Goal: Task Accomplishment & Management: Manage account settings

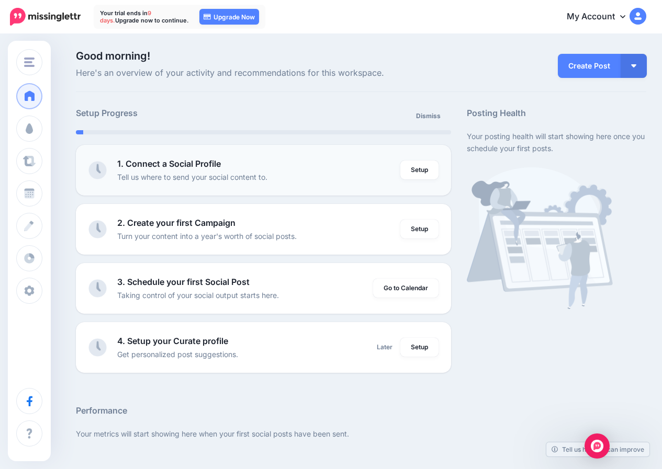
click at [260, 159] on div "1. Connect a Social Profile Tell us where to send your social content to." at bounding box center [258, 170] width 283 height 26
click at [438, 343] on link "Setup" at bounding box center [419, 347] width 38 height 19
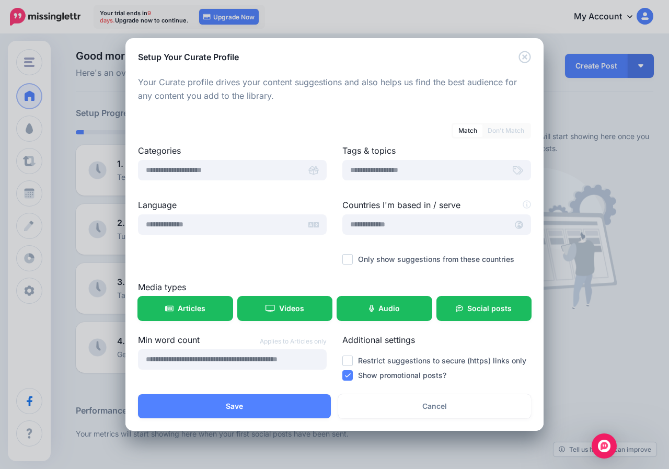
drag, startPoint x: 437, startPoint y: 335, endPoint x: 365, endPoint y: 250, distance: 111.4
click at [367, 251] on div "Categories Tags & topics Language" at bounding box center [334, 264] width 393 height 240
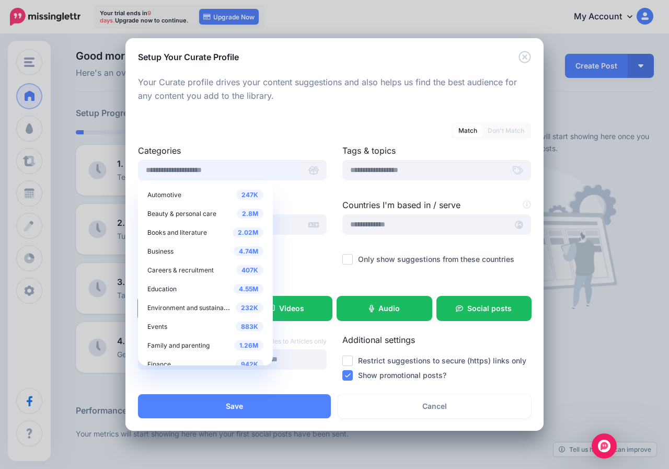
click at [201, 178] on input "text" at bounding box center [219, 170] width 163 height 20
click at [169, 255] on span "Business" at bounding box center [160, 251] width 26 height 8
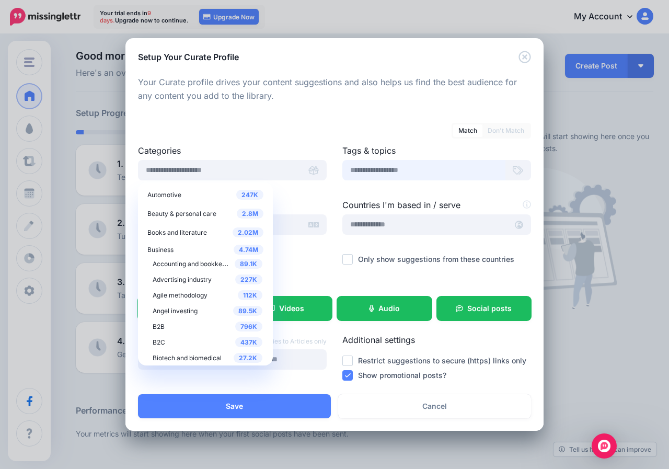
click at [392, 169] on input "text" at bounding box center [424, 170] width 163 height 20
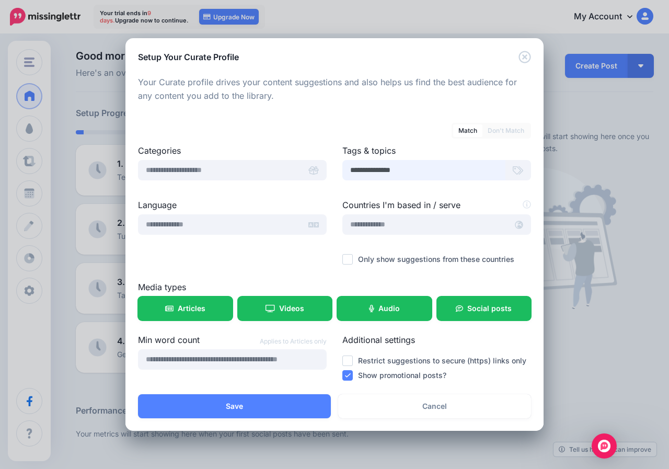
type input "**********"
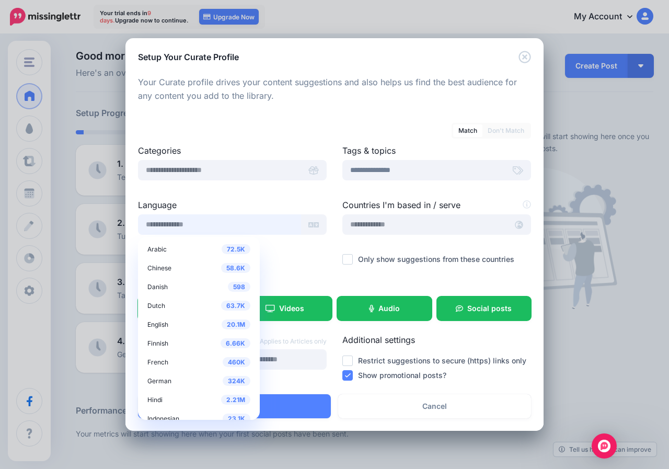
click at [154, 224] on input "text" at bounding box center [219, 224] width 163 height 20
click at [155, 331] on div "20.1M English" at bounding box center [198, 324] width 103 height 13
click at [160, 322] on span "English" at bounding box center [157, 325] width 21 height 8
click at [222, 323] on span "20.1M" at bounding box center [236, 325] width 29 height 10
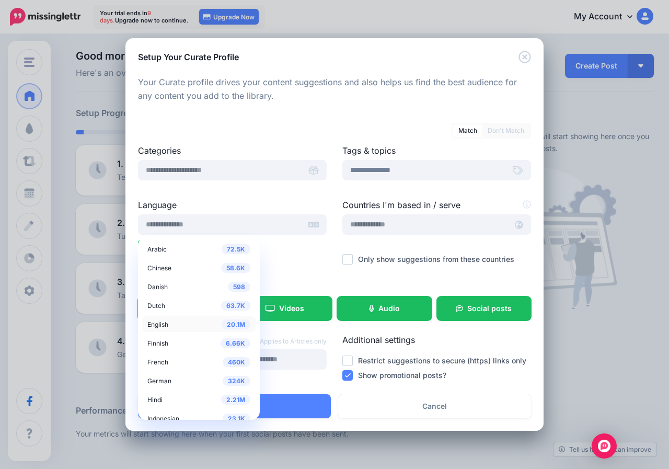
click at [147, 323] on span "English" at bounding box center [157, 325] width 21 height 8
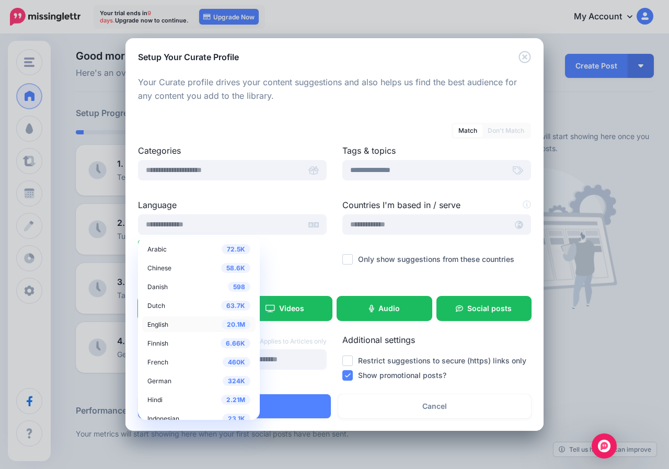
click at [147, 323] on span "English" at bounding box center [157, 325] width 21 height 8
click at [375, 220] on input "text" at bounding box center [425, 224] width 165 height 20
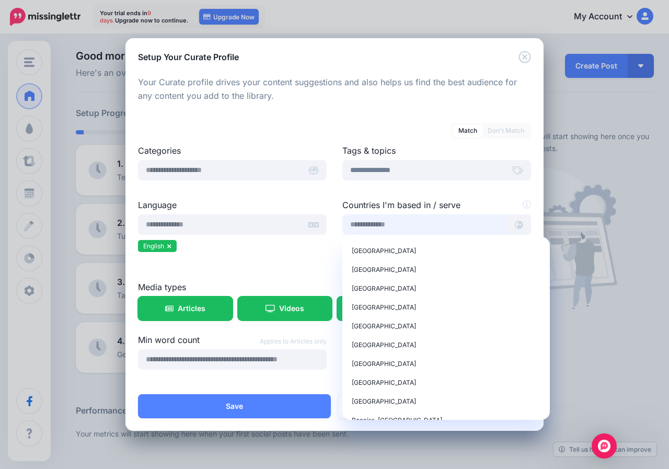
scroll to position [471, 0]
click at [378, 246] on span "Bangladesh" at bounding box center [384, 249] width 64 height 8
click at [366, 252] on span "Bangladesh" at bounding box center [384, 249] width 64 height 8
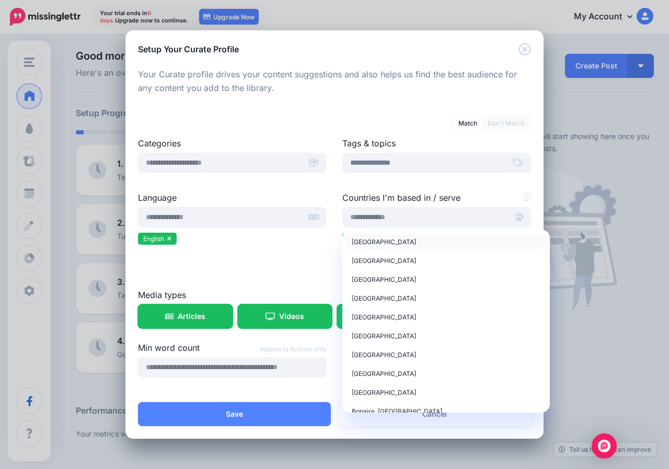
click at [365, 246] on div "Bangladesh" at bounding box center [446, 241] width 189 height 13
click at [366, 246] on div "Bangladesh" at bounding box center [446, 241] width 189 height 13
click at [252, 246] on ul "English" at bounding box center [232, 240] width 189 height 15
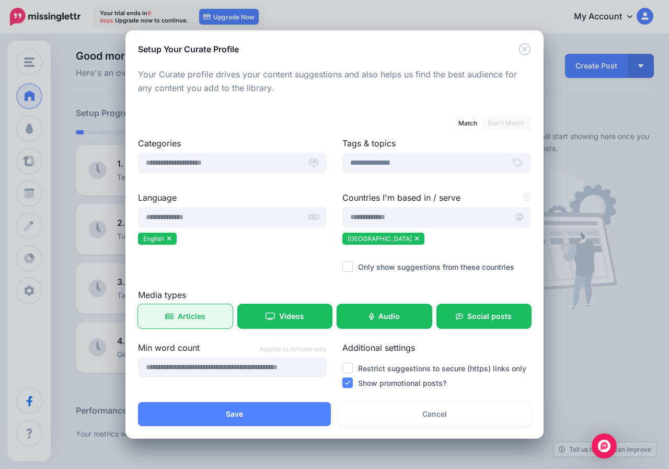
click at [175, 320] on link "Articles" at bounding box center [185, 316] width 95 height 24
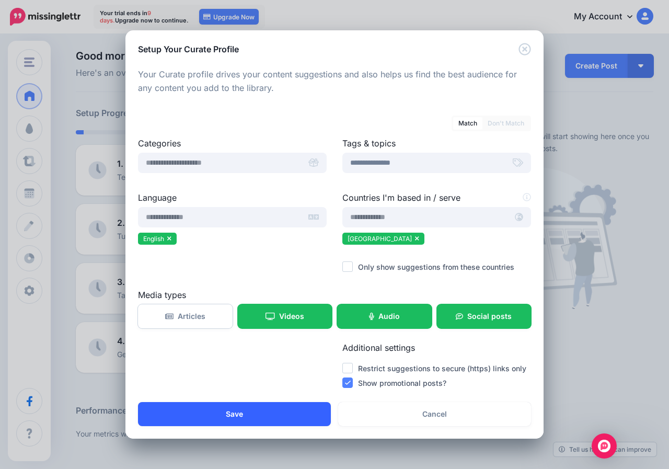
click at [208, 414] on button "Save" at bounding box center [234, 414] width 193 height 24
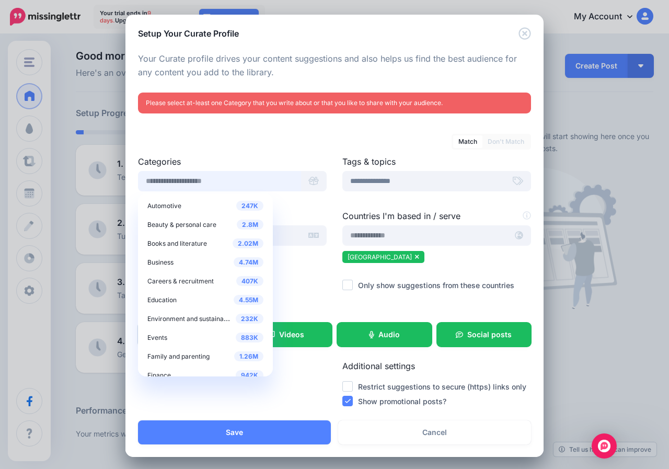
click at [170, 187] on input "text" at bounding box center [219, 181] width 163 height 20
click at [169, 260] on span "Business" at bounding box center [160, 262] width 26 height 8
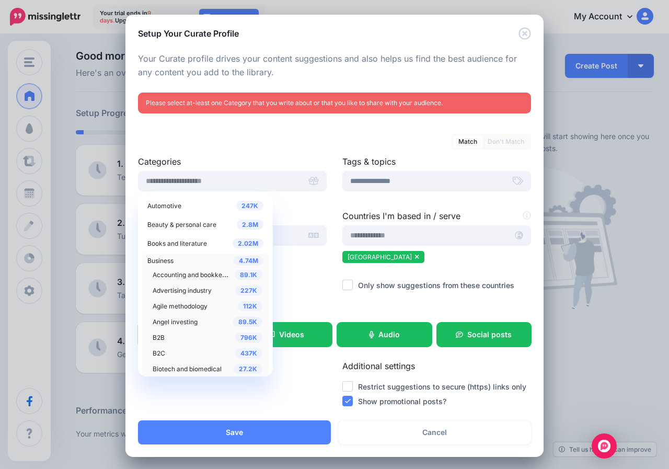
click at [155, 261] on span "Business" at bounding box center [160, 261] width 26 height 8
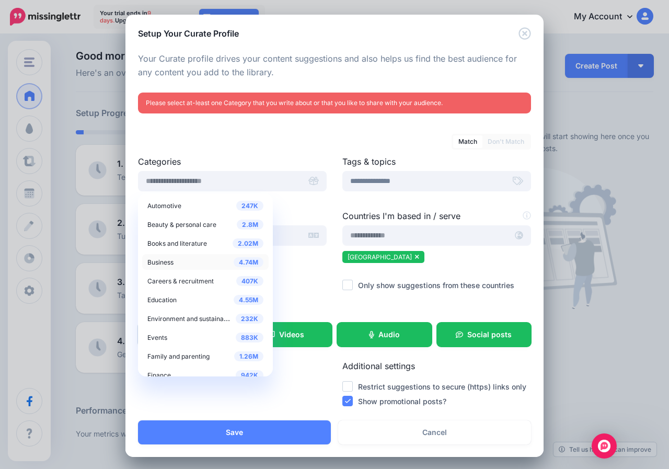
click at [155, 261] on span "Business" at bounding box center [160, 262] width 26 height 8
click at [151, 280] on span "Careers & recruitment" at bounding box center [180, 281] width 66 height 8
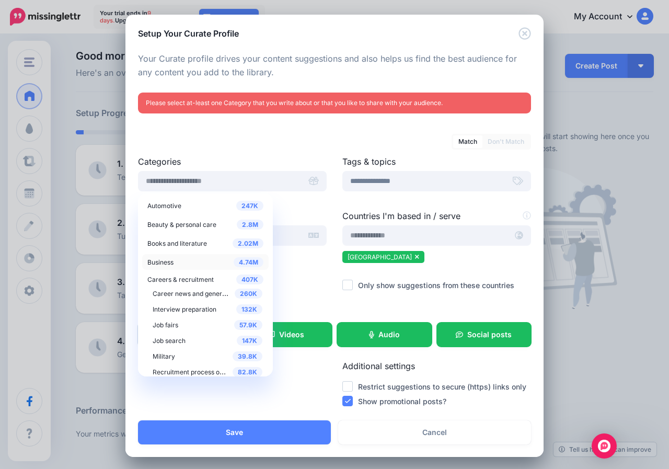
click at [154, 263] on span "Business" at bounding box center [160, 262] width 26 height 8
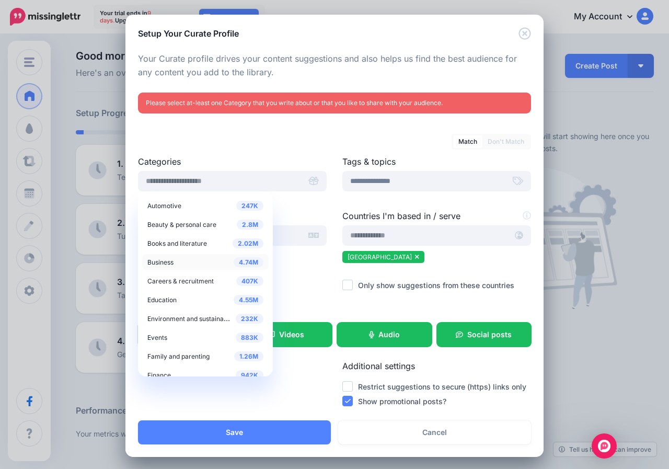
click at [154, 263] on span "Business" at bounding box center [160, 262] width 26 height 8
click at [155, 262] on span "Business" at bounding box center [160, 262] width 26 height 8
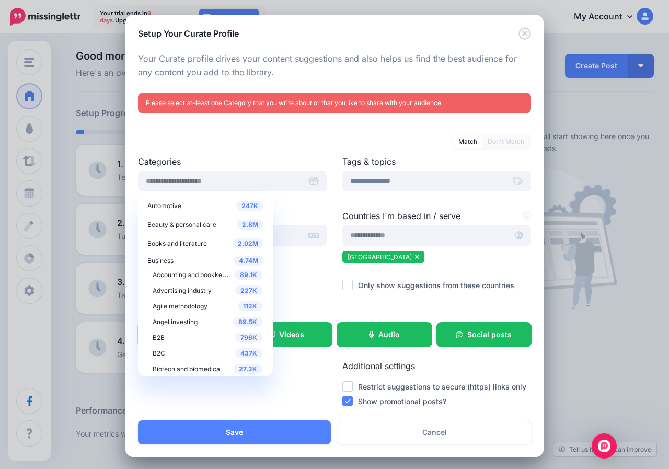
click at [154, 278] on span "Accounting and bookkeeping" at bounding box center [196, 274] width 86 height 9
click at [160, 275] on span "Accounting and bookkeeping" at bounding box center [196, 274] width 86 height 9
click at [174, 273] on span "Accounting and bookkeeping" at bounding box center [196, 274] width 86 height 9
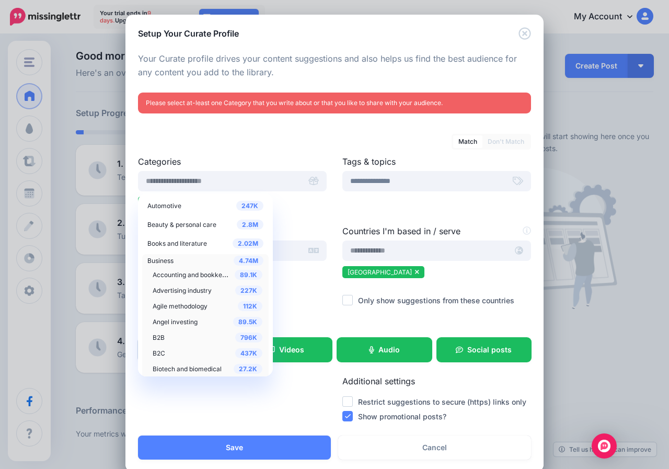
click at [206, 275] on span "Accounting and bookkeeping" at bounding box center [196, 274] width 86 height 9
click at [335, 190] on div "**********" at bounding box center [437, 190] width 204 height 70
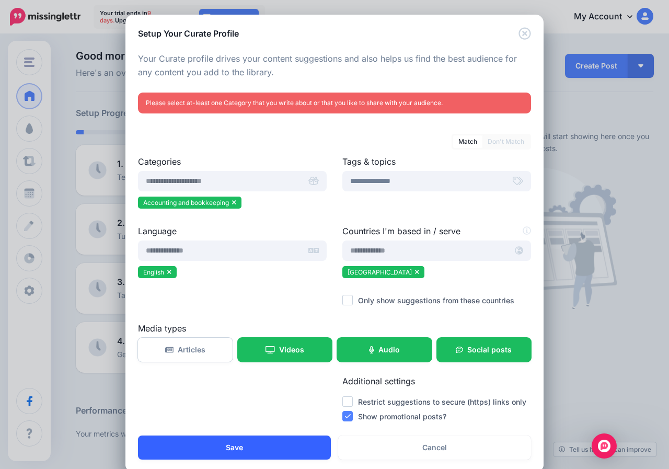
click at [190, 445] on button "Save" at bounding box center [234, 448] width 193 height 24
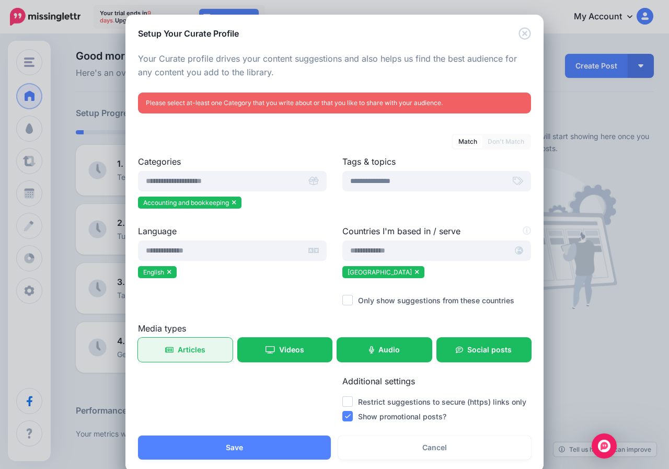
click at [178, 347] on span "Articles" at bounding box center [192, 349] width 28 height 7
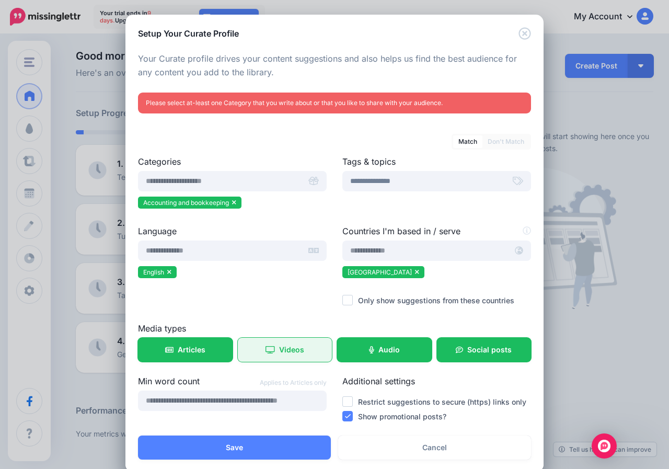
click at [258, 346] on link "Videos" at bounding box center [285, 350] width 95 height 24
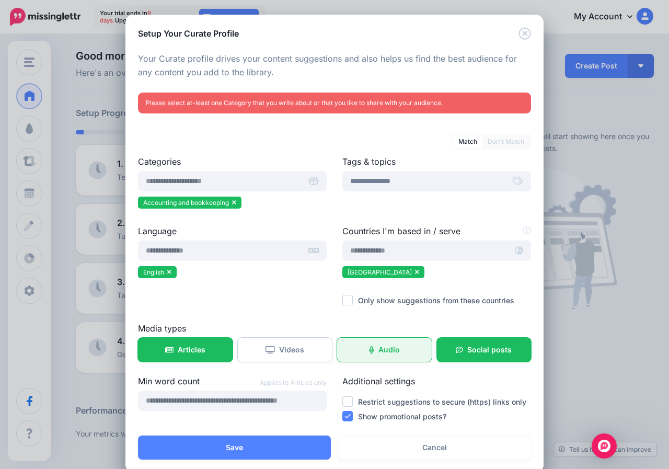
click at [403, 348] on link "Audio" at bounding box center [384, 350] width 95 height 24
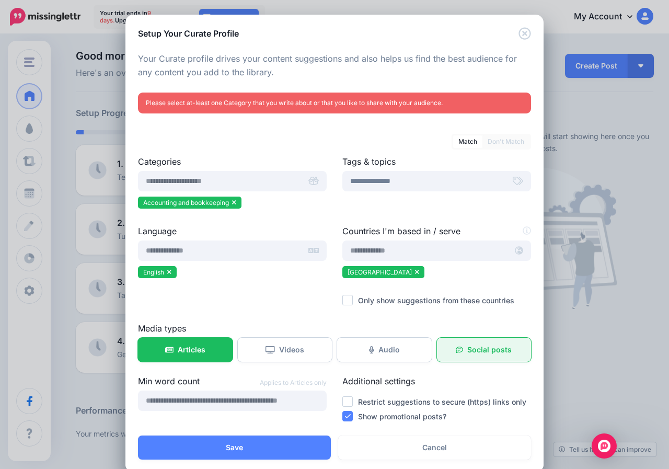
click at [475, 348] on span "Social posts" at bounding box center [490, 349] width 44 height 7
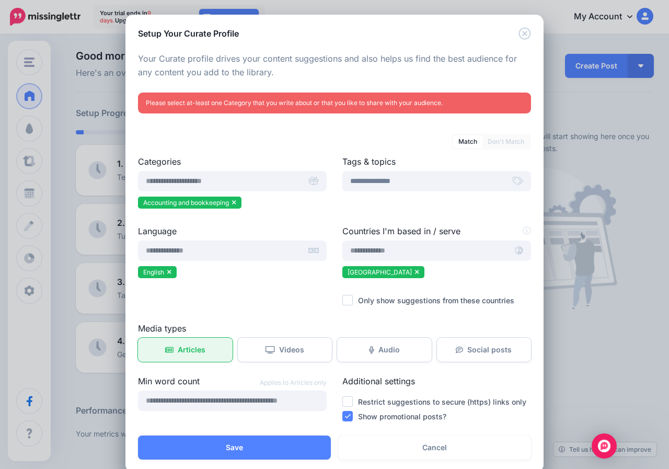
click at [170, 348] on link "Articles" at bounding box center [185, 350] width 95 height 24
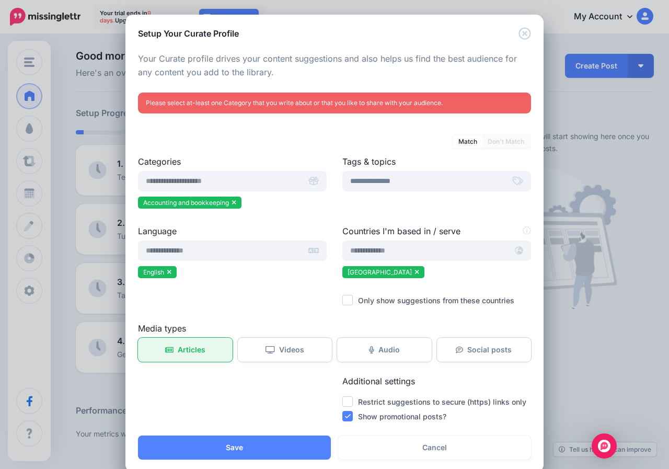
click at [172, 354] on link "Articles" at bounding box center [185, 350] width 95 height 24
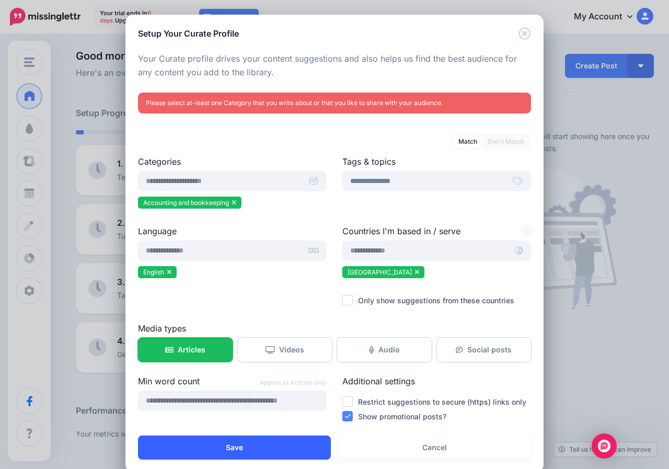
click at [185, 439] on button "Save" at bounding box center [234, 448] width 193 height 24
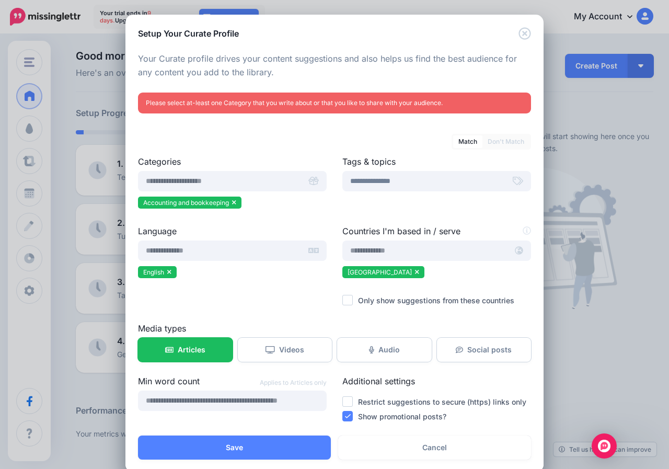
click at [343, 402] on ins at bounding box center [348, 401] width 10 height 10
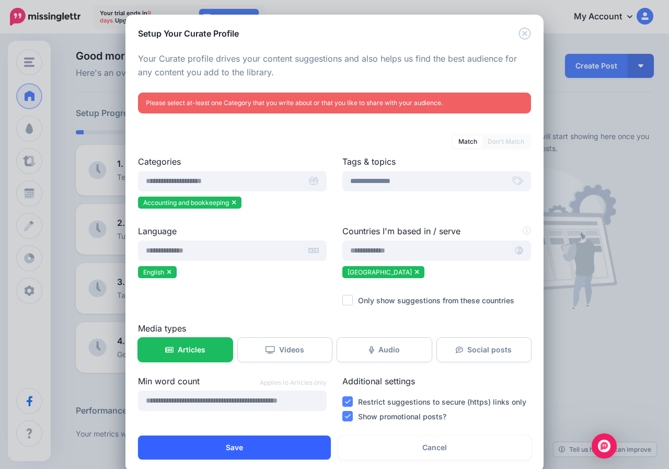
click at [232, 453] on button "Save" at bounding box center [234, 448] width 193 height 24
click at [232, 448] on button "Save" at bounding box center [234, 448] width 193 height 24
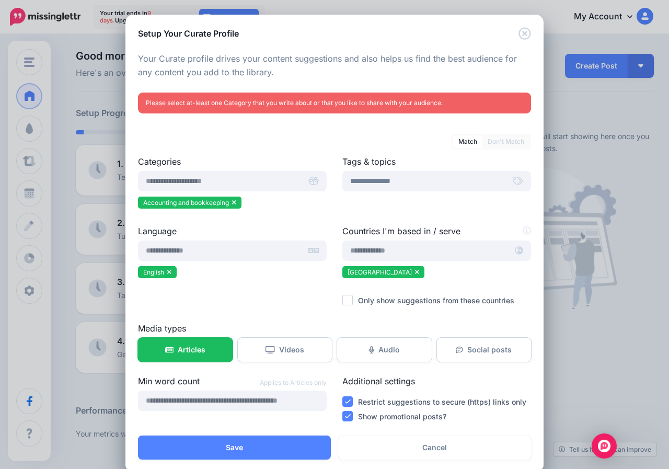
click at [183, 412] on div "Min word count Applies to Articles only" at bounding box center [232, 400] width 204 height 50
click at [183, 405] on input "number" at bounding box center [232, 401] width 189 height 20
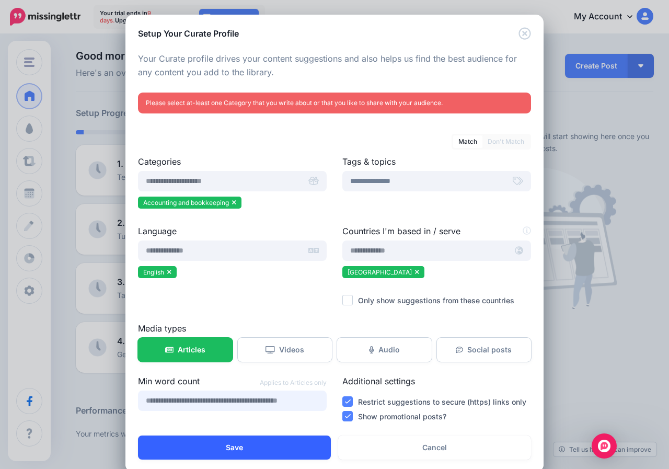
type input "*********"
click at [182, 442] on button "Save" at bounding box center [234, 448] width 193 height 24
click at [182, 441] on button "Save" at bounding box center [234, 448] width 193 height 24
